Goal: Transaction & Acquisition: Purchase product/service

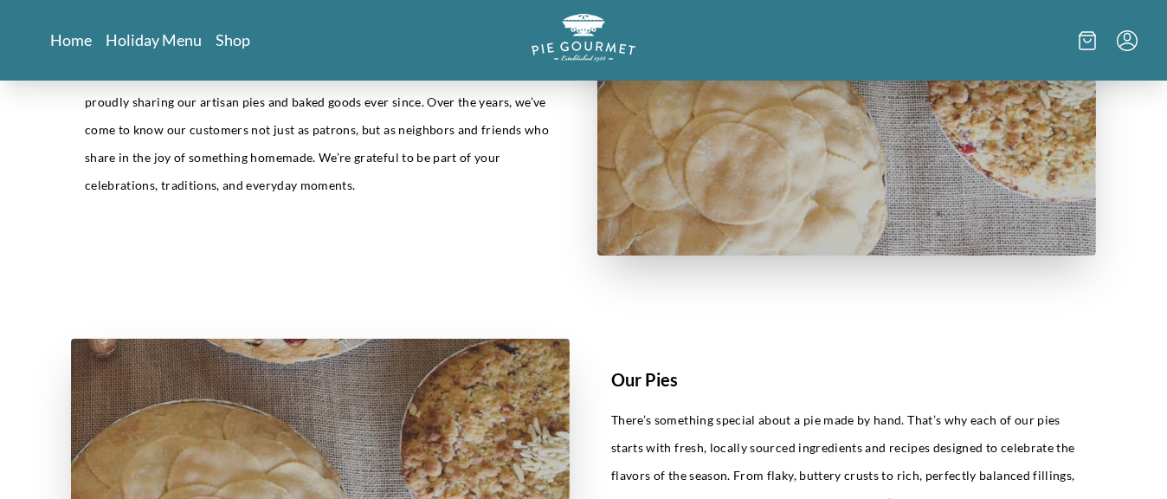
scroll to position [540, 0]
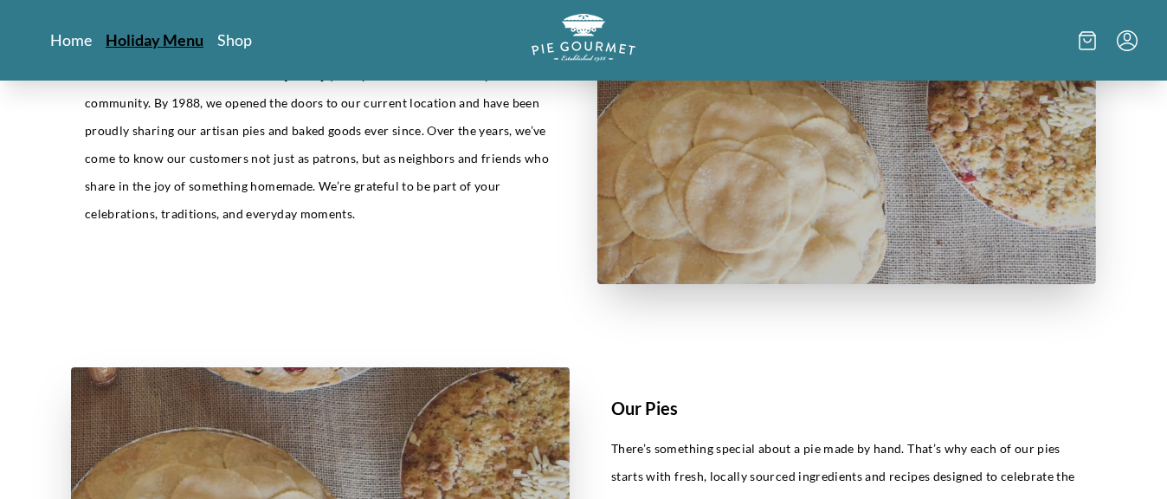
click at [146, 43] on link "Holiday Menu" at bounding box center [155, 39] width 98 height 21
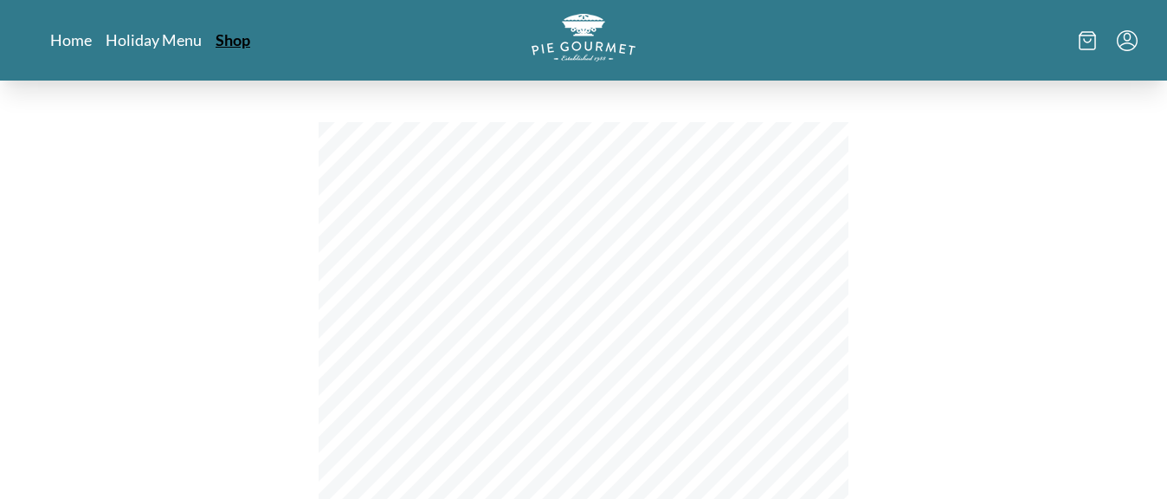
click at [241, 36] on link "Shop" at bounding box center [233, 39] width 35 height 21
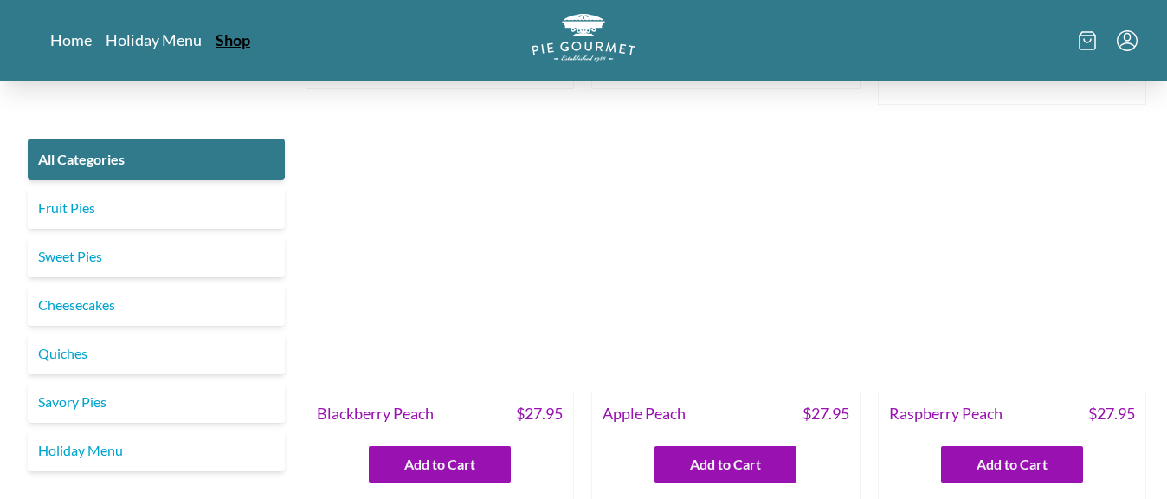
scroll to position [4864, 0]
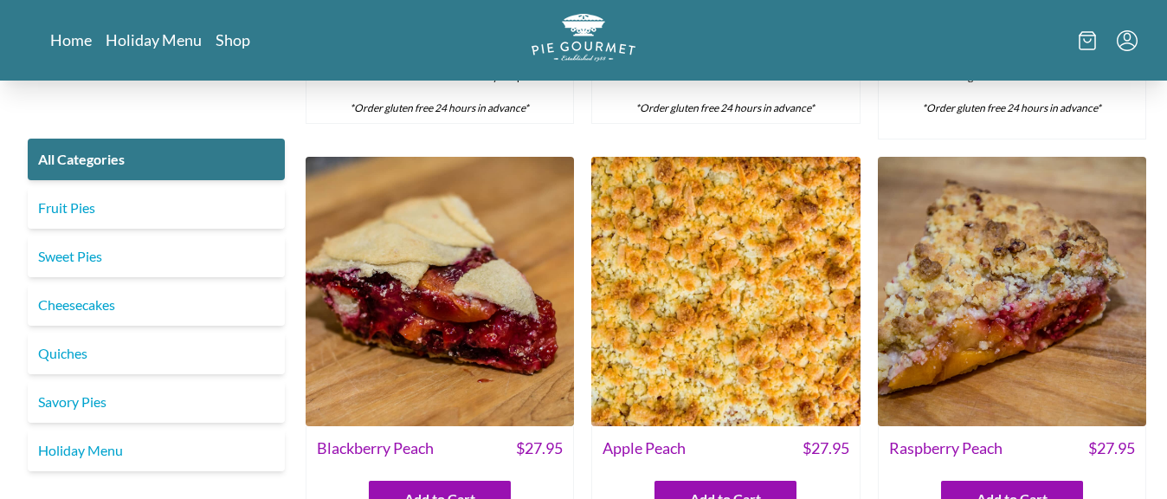
click at [700, 258] on img at bounding box center [725, 291] width 268 height 268
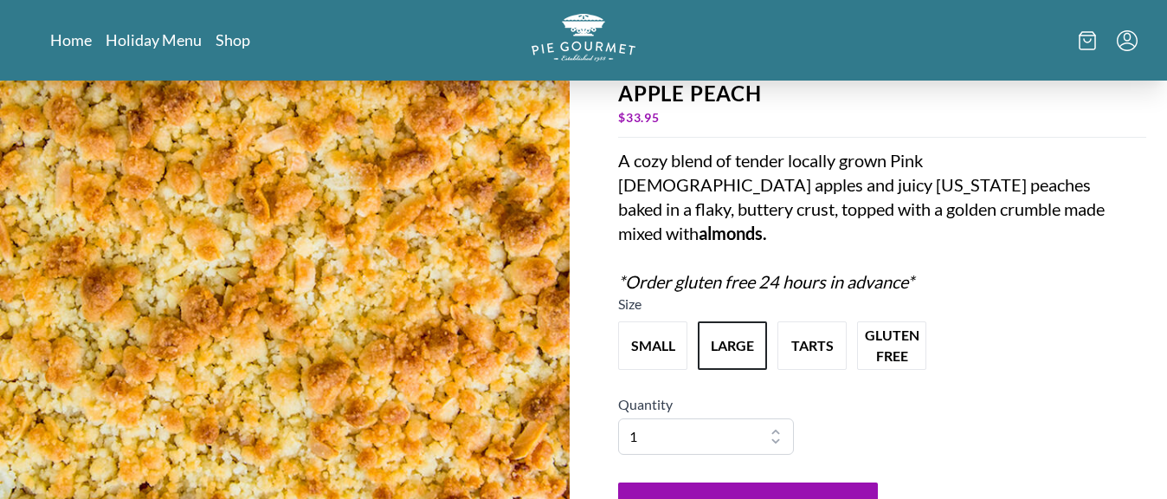
scroll to position [138, 0]
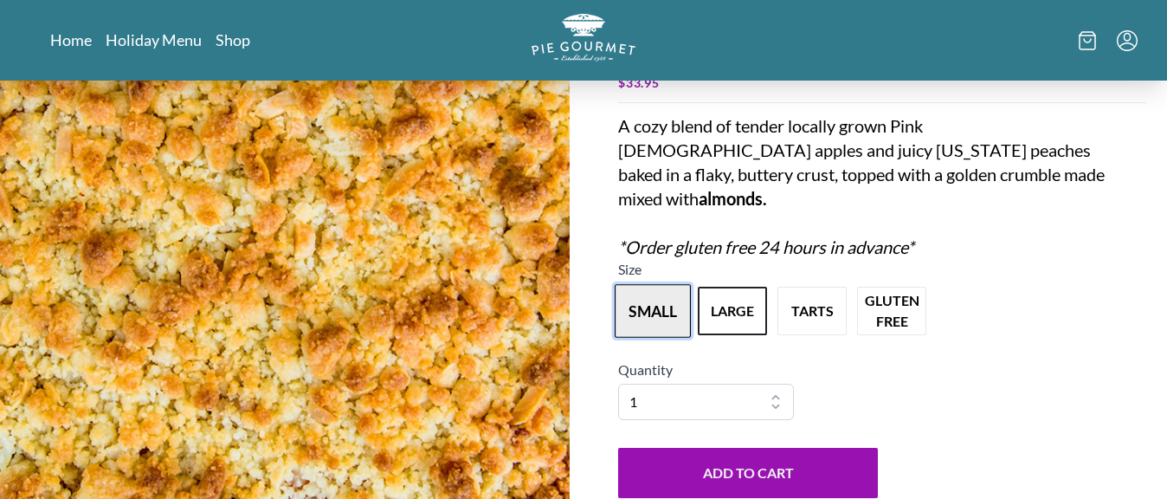
click at [653, 287] on button "small" at bounding box center [653, 311] width 76 height 54
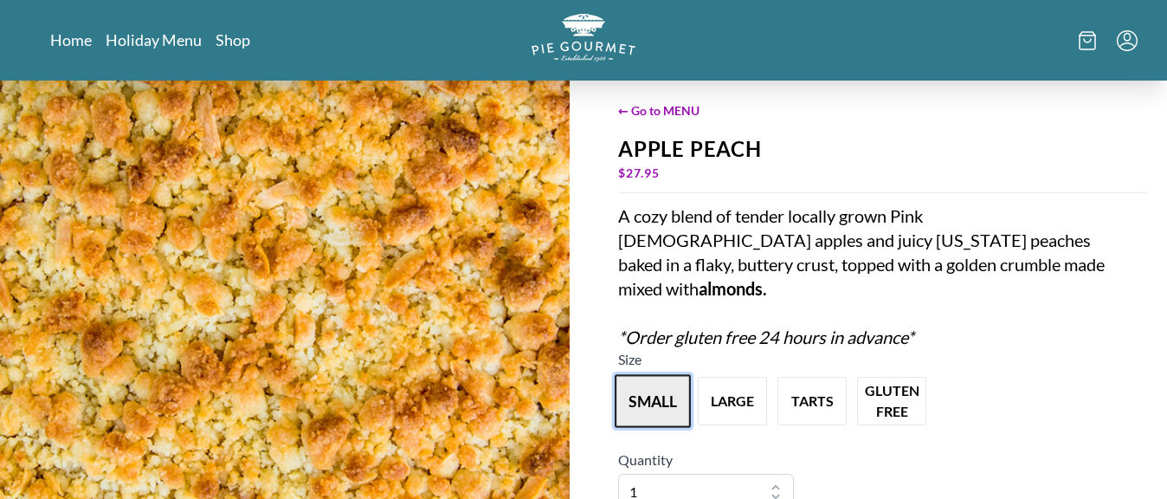
scroll to position [0, 0]
